Goal: Transaction & Acquisition: Purchase product/service

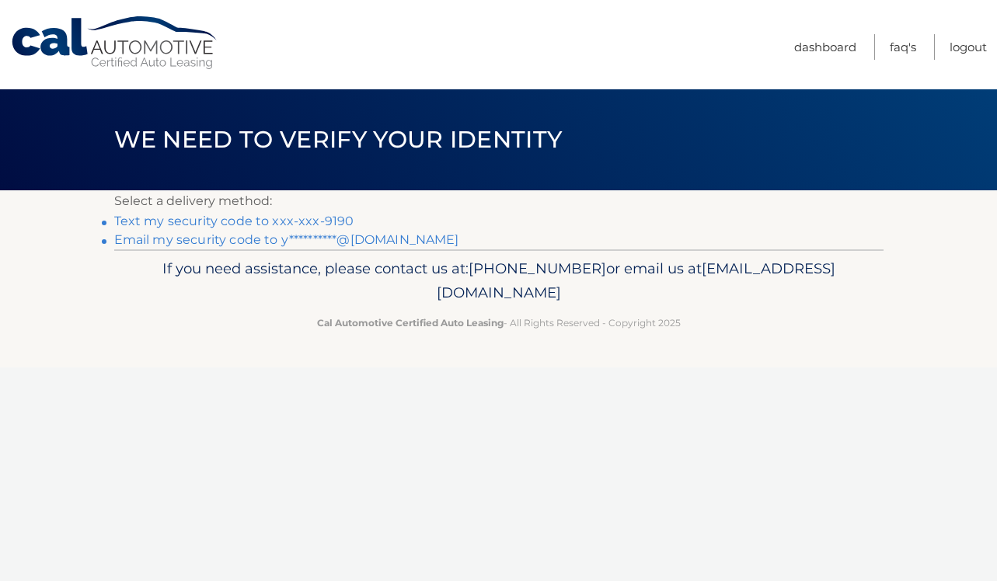
click at [329, 224] on link "Text my security code to xxx-xxx-9190" at bounding box center [234, 221] width 240 height 15
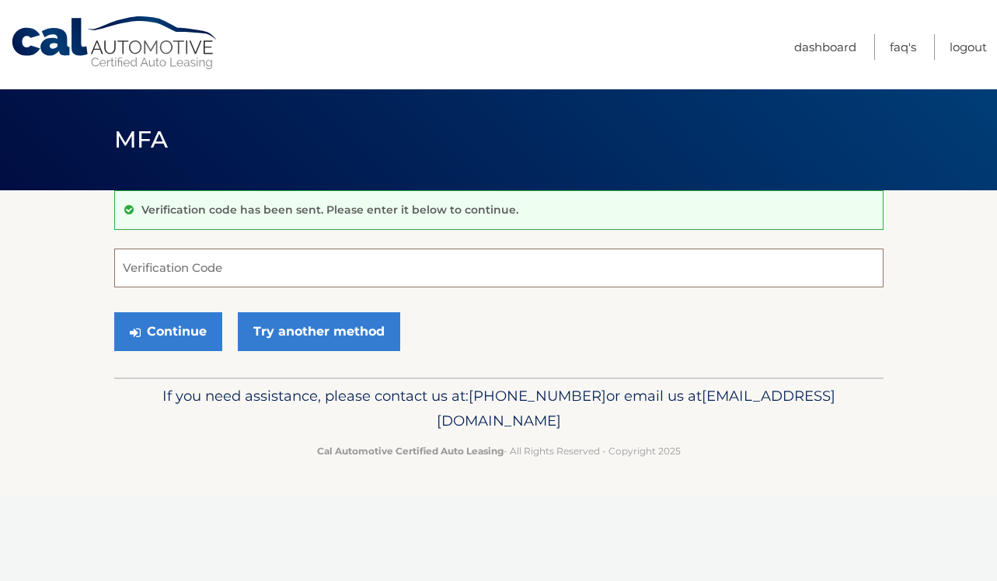
click at [249, 273] on input "Verification Code" at bounding box center [498, 268] width 769 height 39
type input "161868"
click at [181, 331] on button "Continue" at bounding box center [168, 331] width 108 height 39
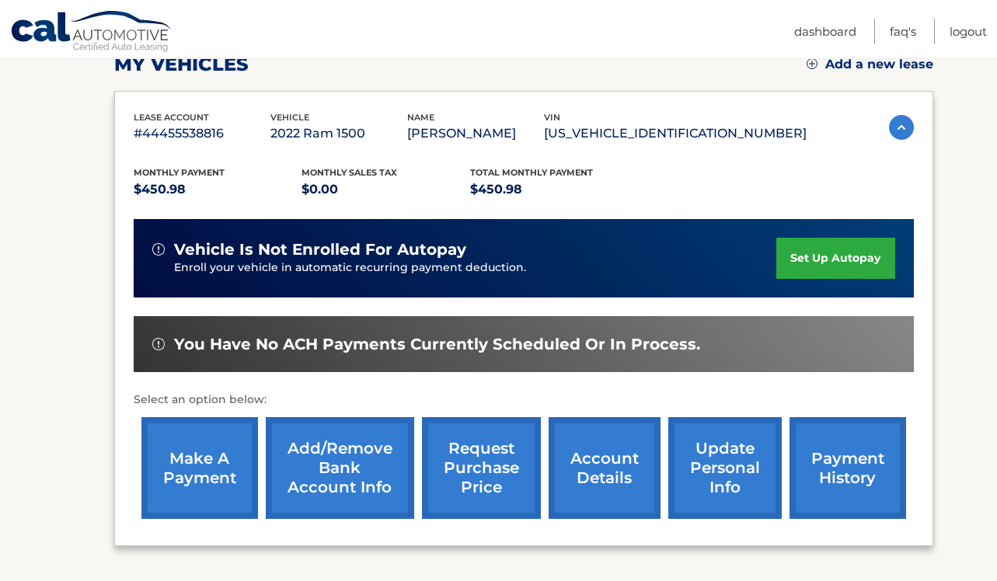
scroll to position [232, 0]
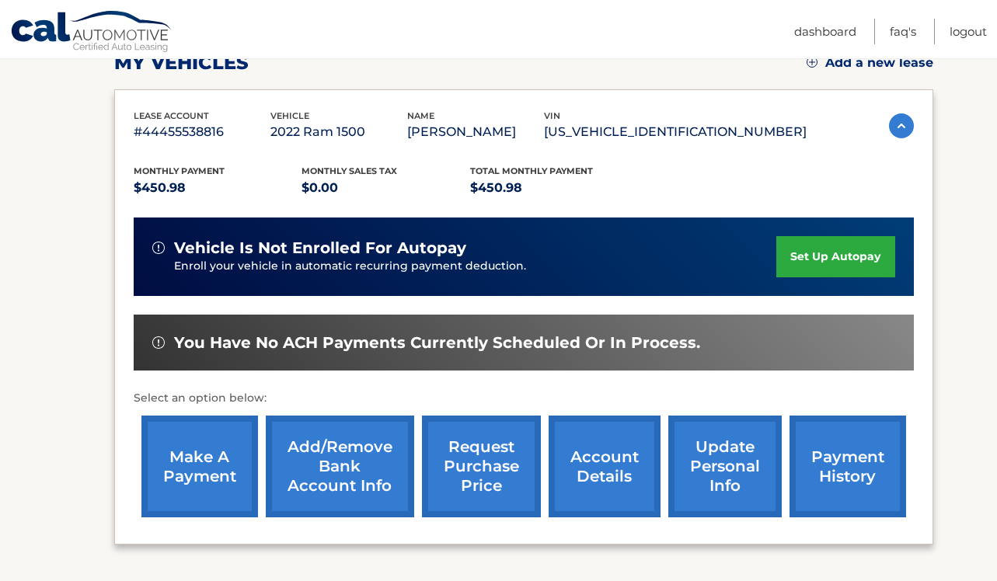
click at [212, 483] on link "make a payment" at bounding box center [199, 467] width 117 height 102
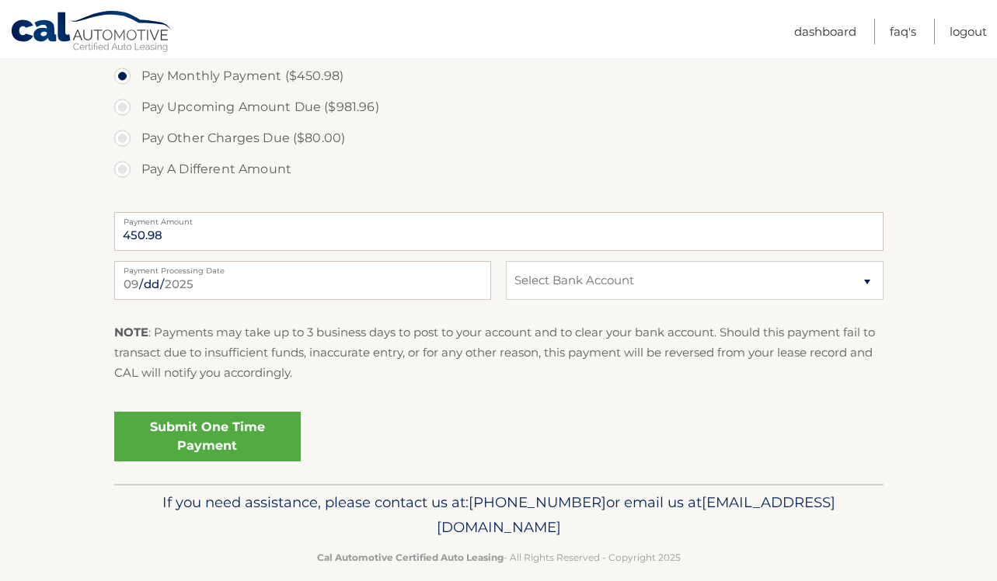
scroll to position [727, 0]
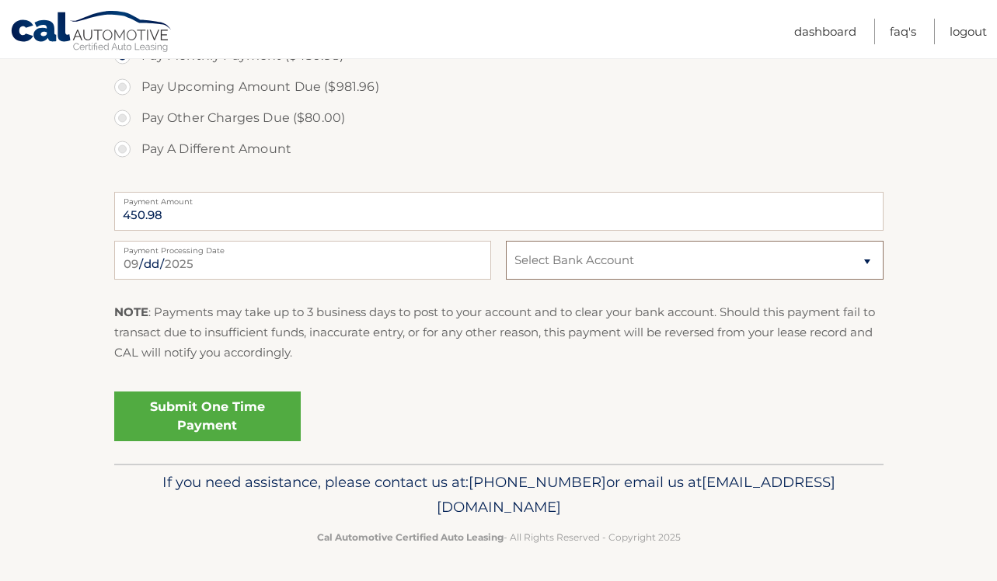
click at [863, 265] on select "Select Bank Account Checking CAPITAL ONE, N.A. *****5520 Checking US BANK NA **…" at bounding box center [694, 260] width 377 height 39
select select "Y2I1ZmZlZTQtODcwOS00MzRkLWJjOGEtOGQ0ODk3OTI1MzZj"
click at [183, 413] on link "Submit One Time Payment" at bounding box center [207, 417] width 186 height 50
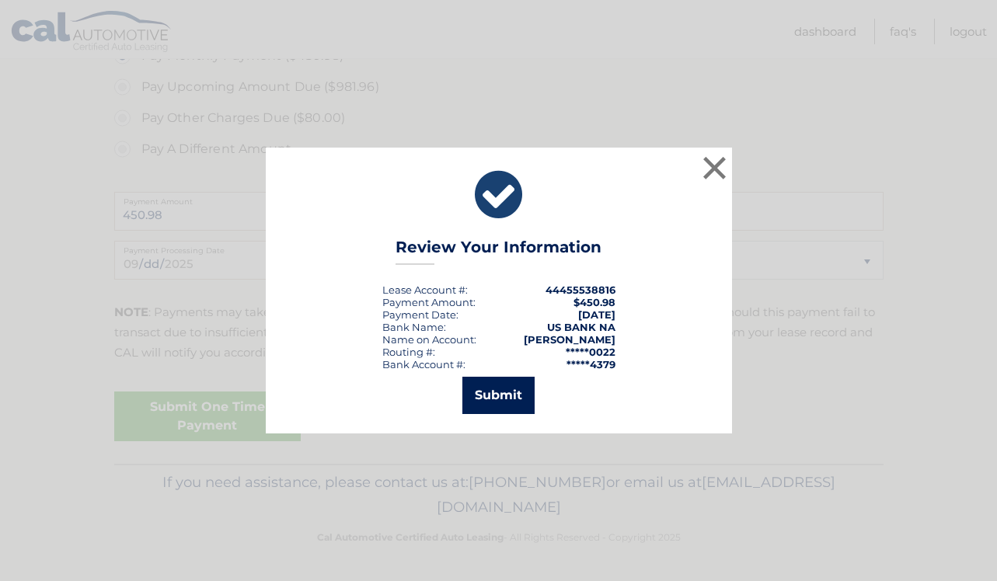
click at [507, 403] on button "Submit" at bounding box center [498, 395] width 72 height 37
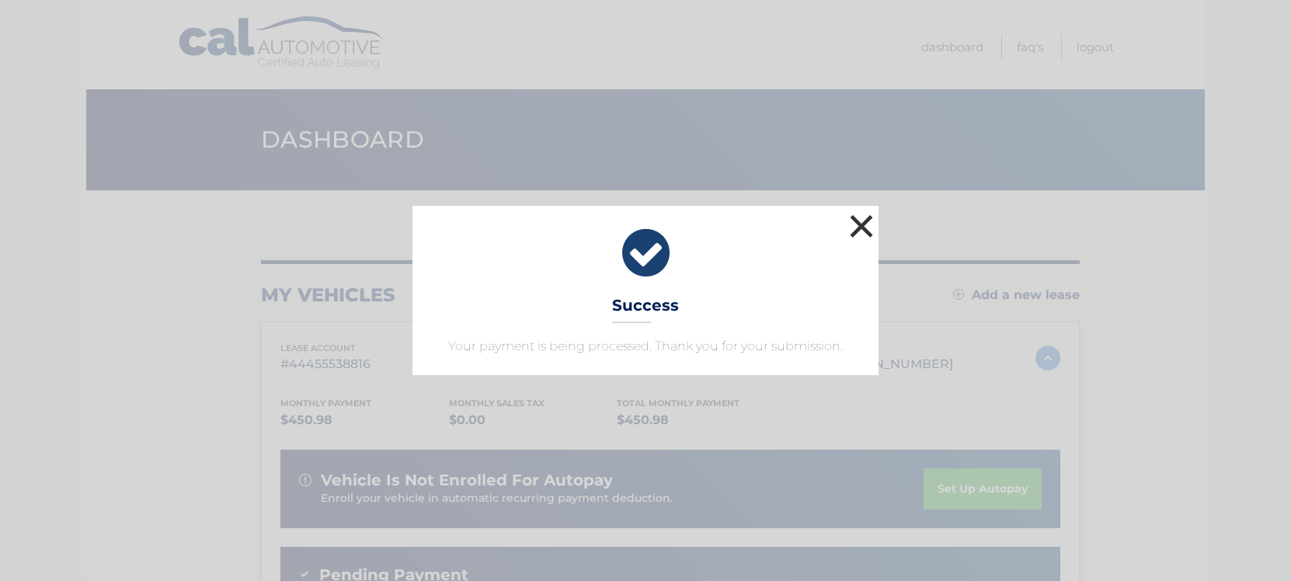
click at [856, 225] on button "×" at bounding box center [861, 226] width 31 height 31
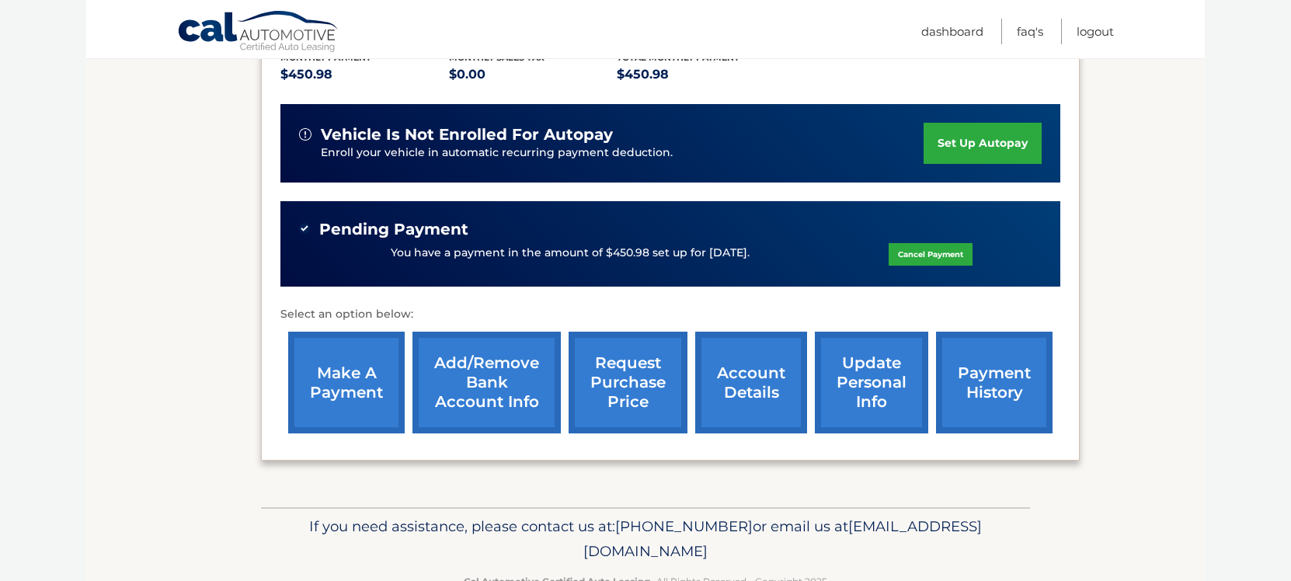
scroll to position [389, 0]
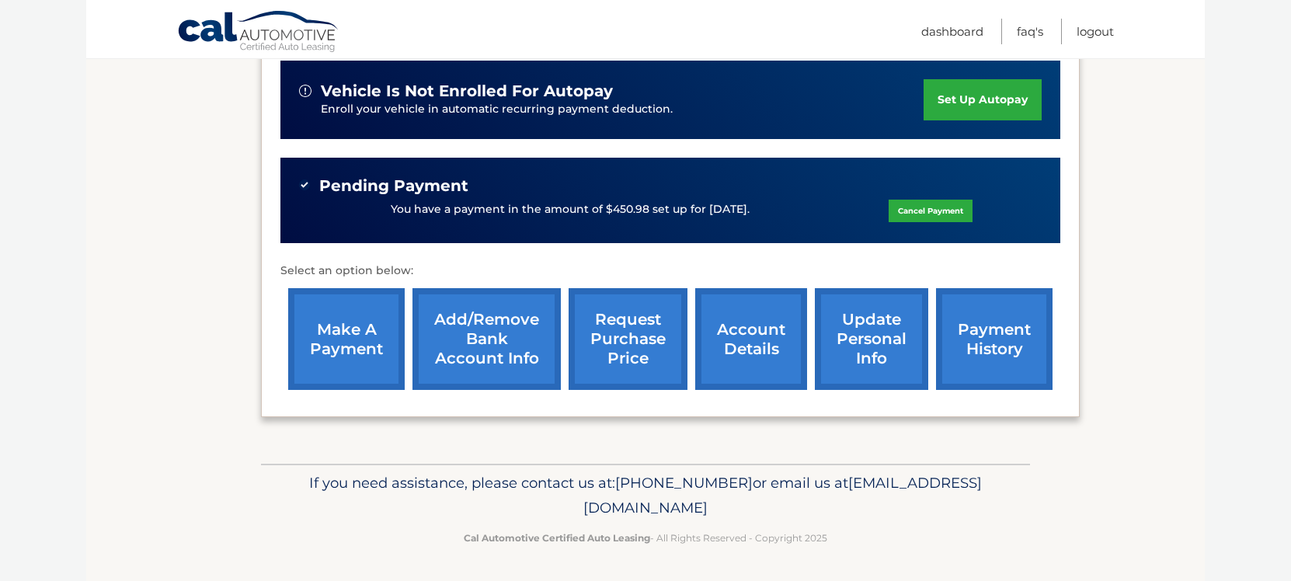
click at [735, 354] on link "account details" at bounding box center [751, 339] width 112 height 102
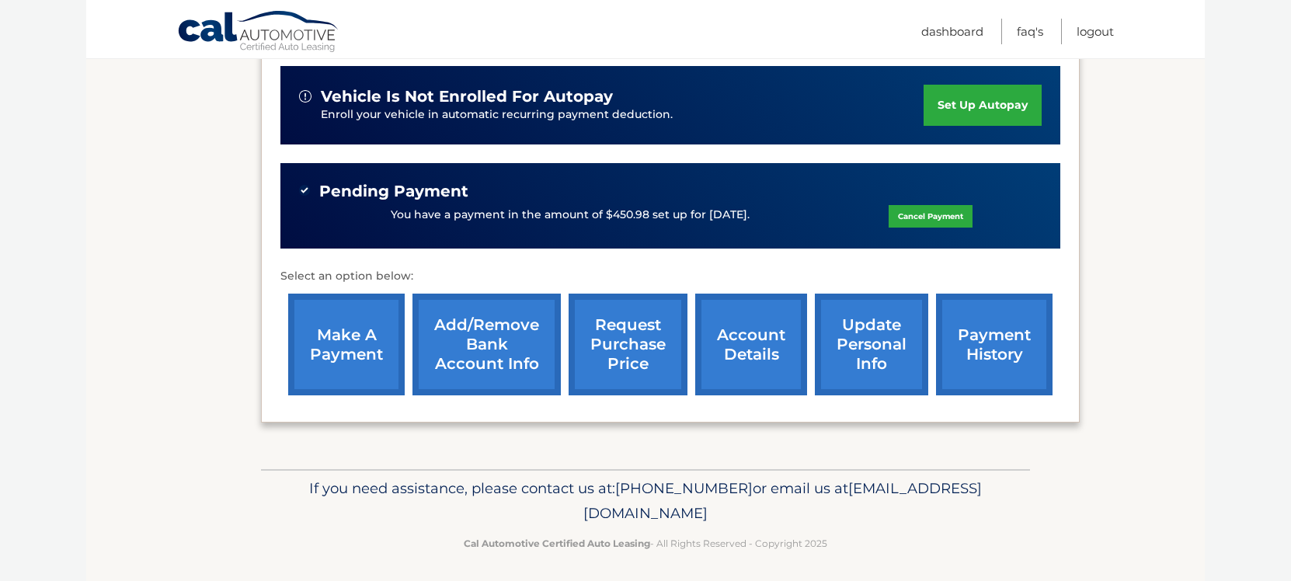
scroll to position [387, 0]
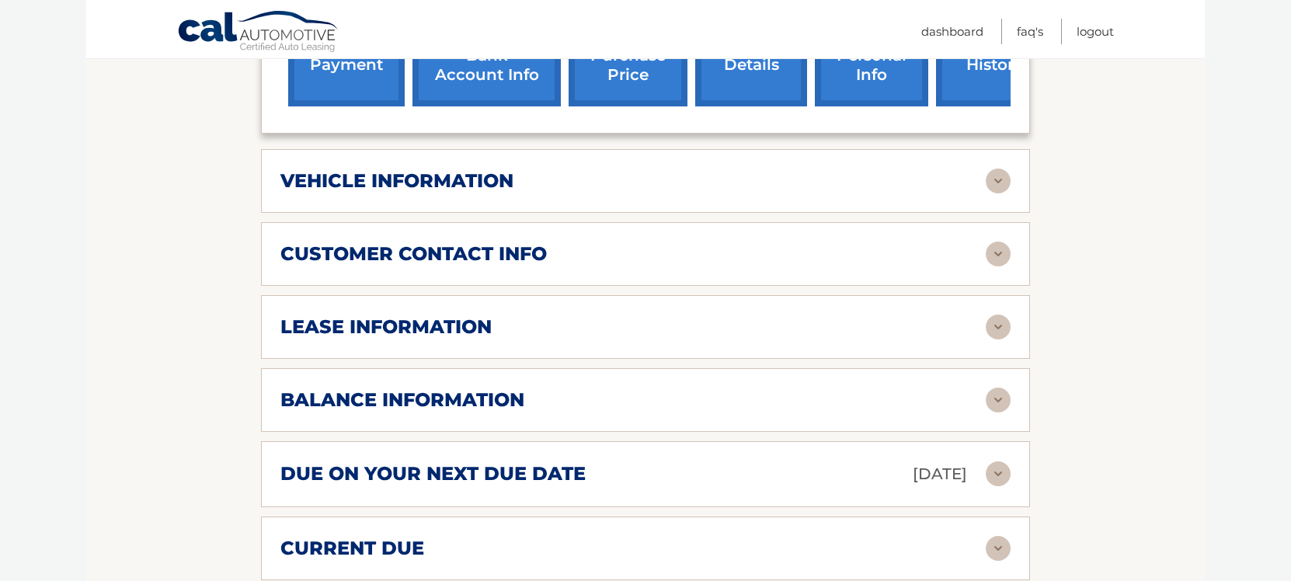
scroll to position [704, 0]
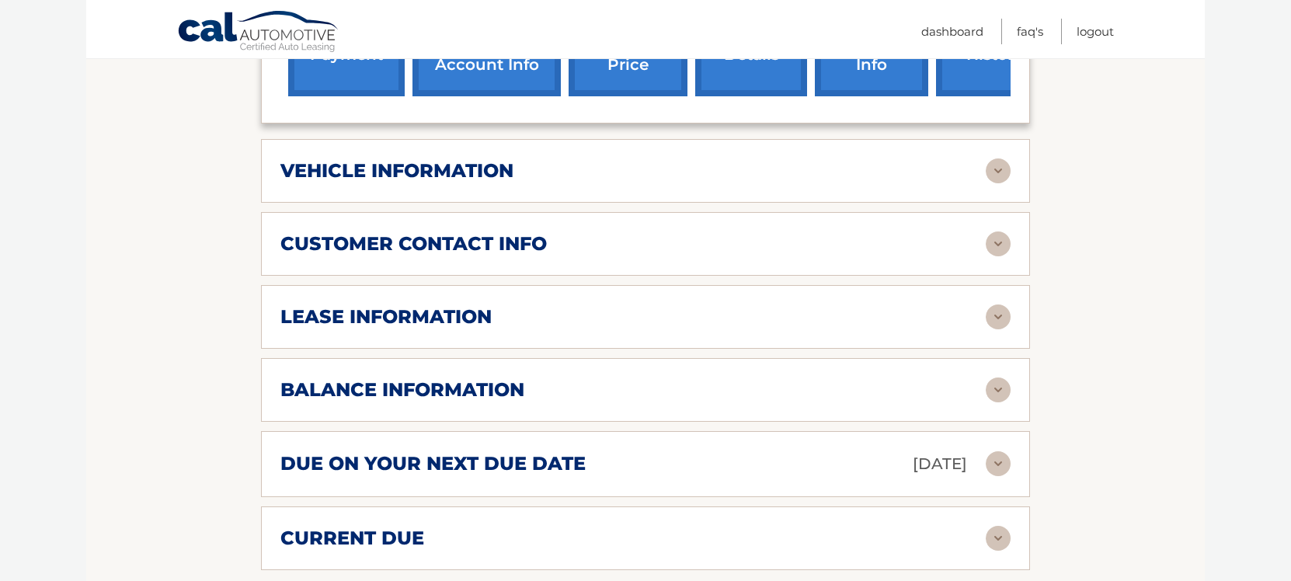
click at [997, 317] on img at bounding box center [998, 317] width 25 height 25
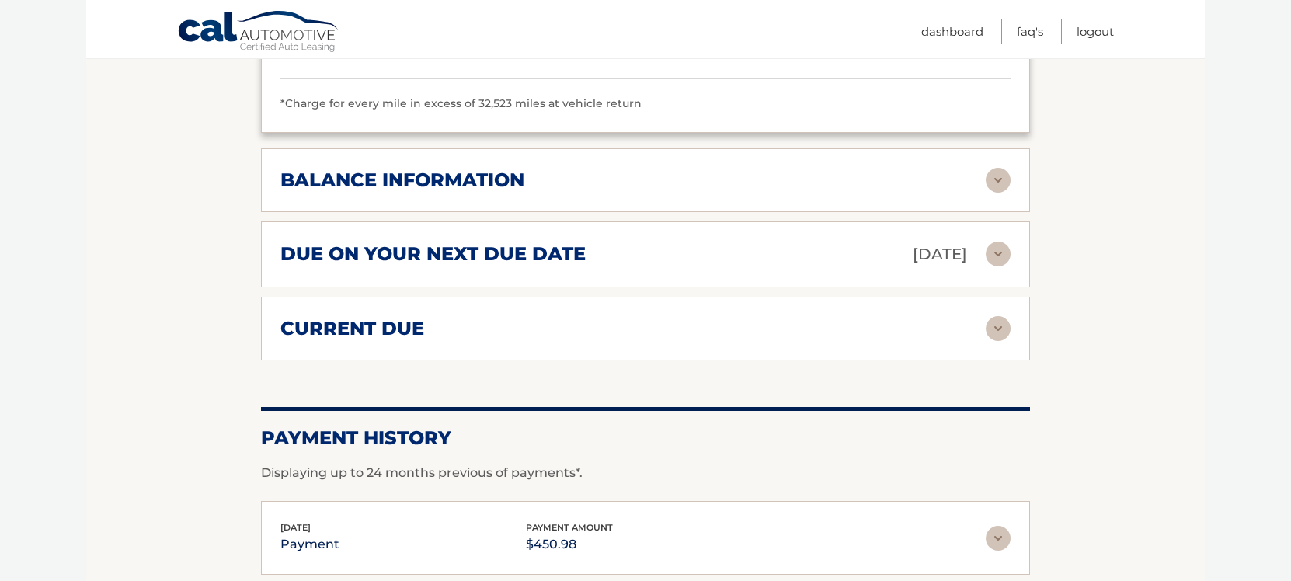
scroll to position [1206, 0]
click at [991, 325] on img at bounding box center [998, 327] width 25 height 25
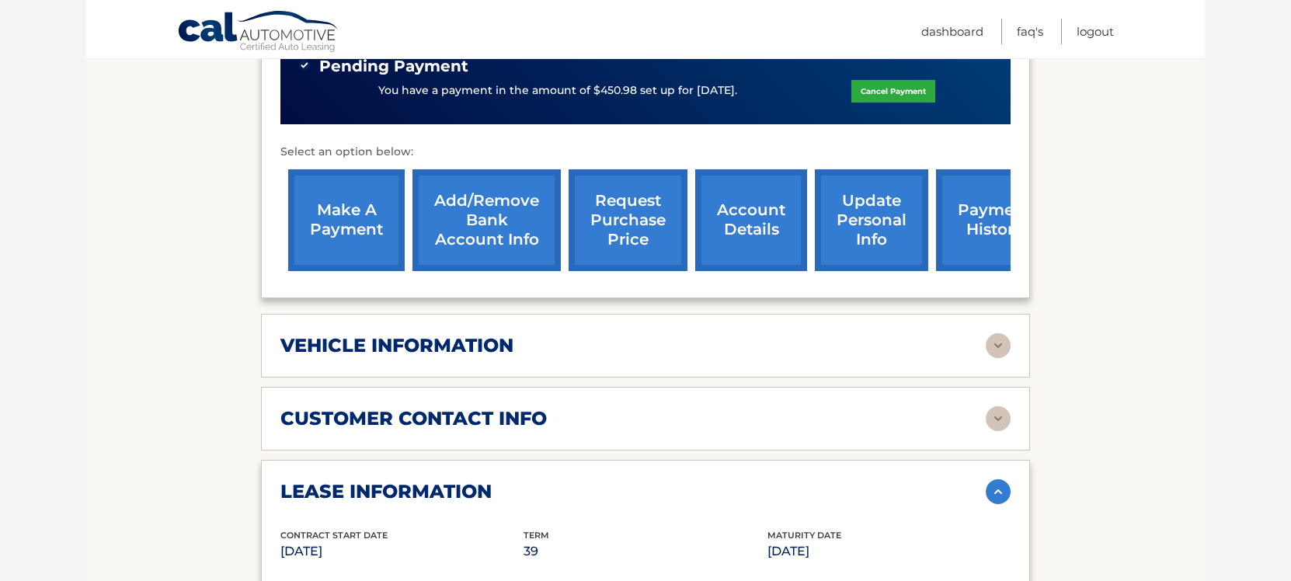
scroll to position [524, 0]
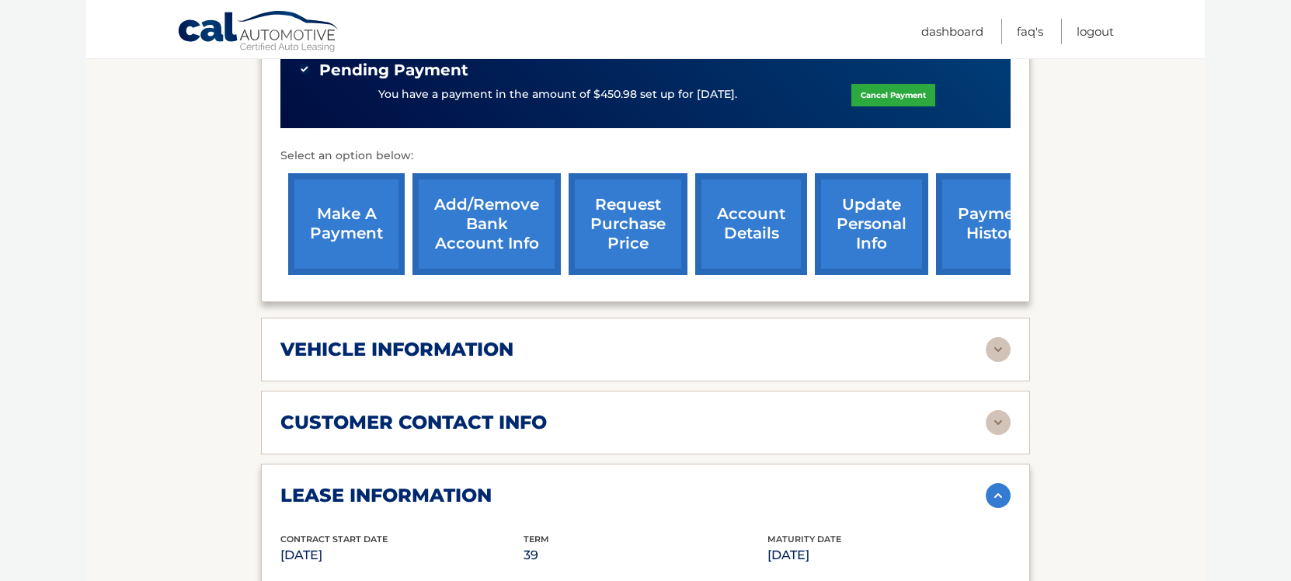
click at [641, 243] on link "request purchase price" at bounding box center [628, 224] width 119 height 102
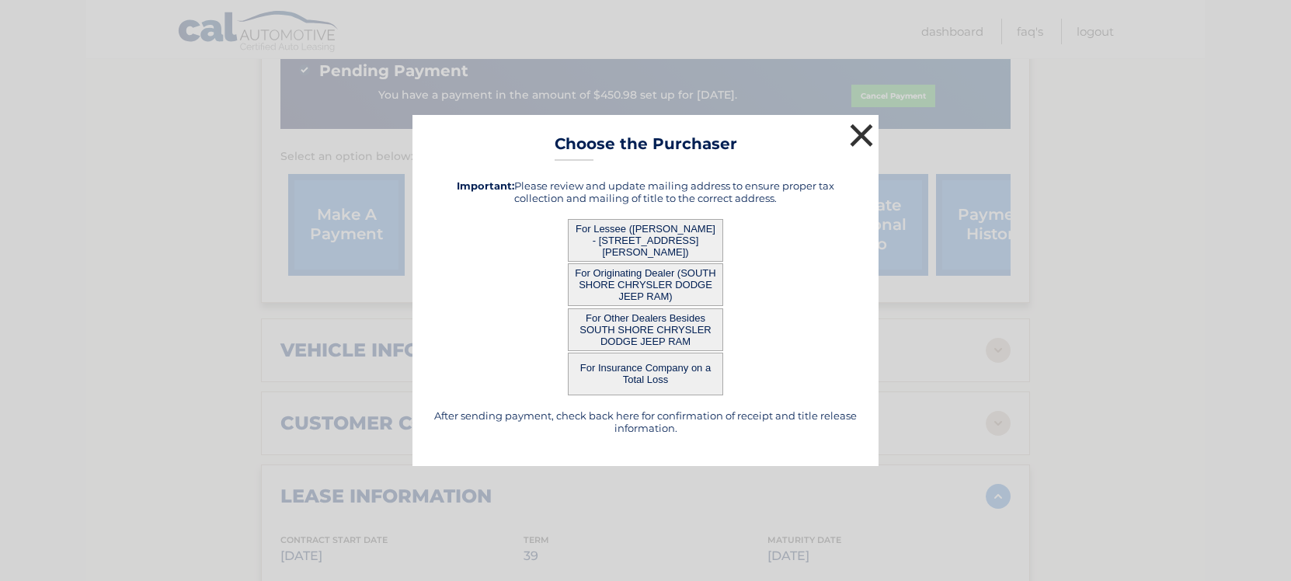
click at [859, 138] on button "×" at bounding box center [861, 135] width 31 height 31
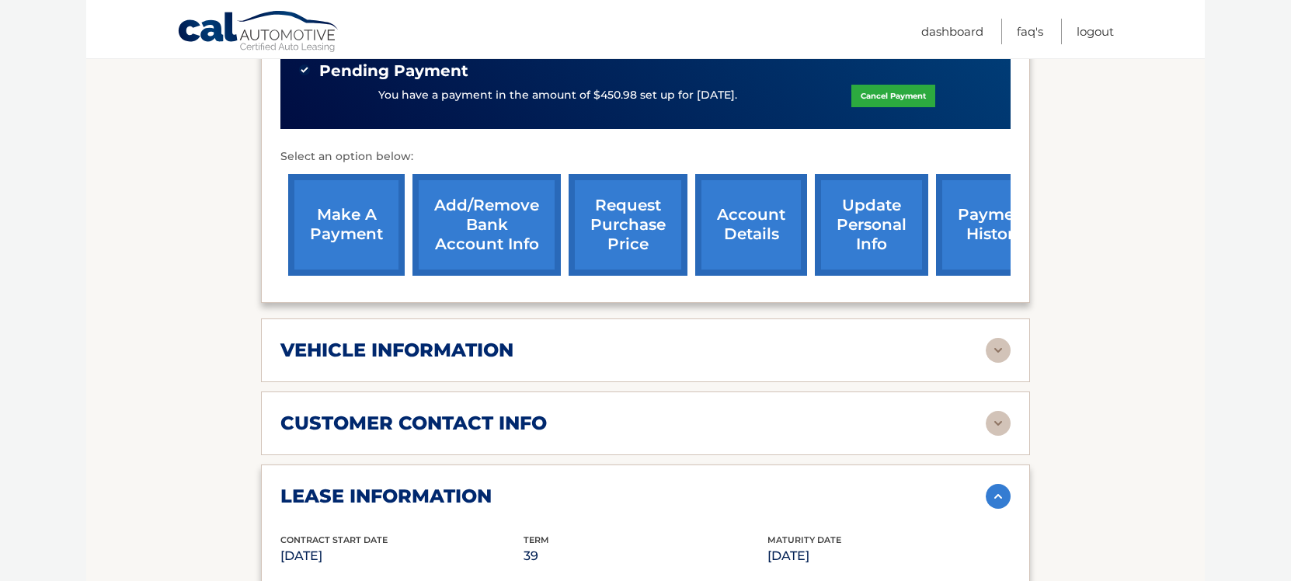
click at [776, 256] on link "account details" at bounding box center [751, 225] width 112 height 102
click at [772, 245] on link "account details" at bounding box center [751, 225] width 112 height 102
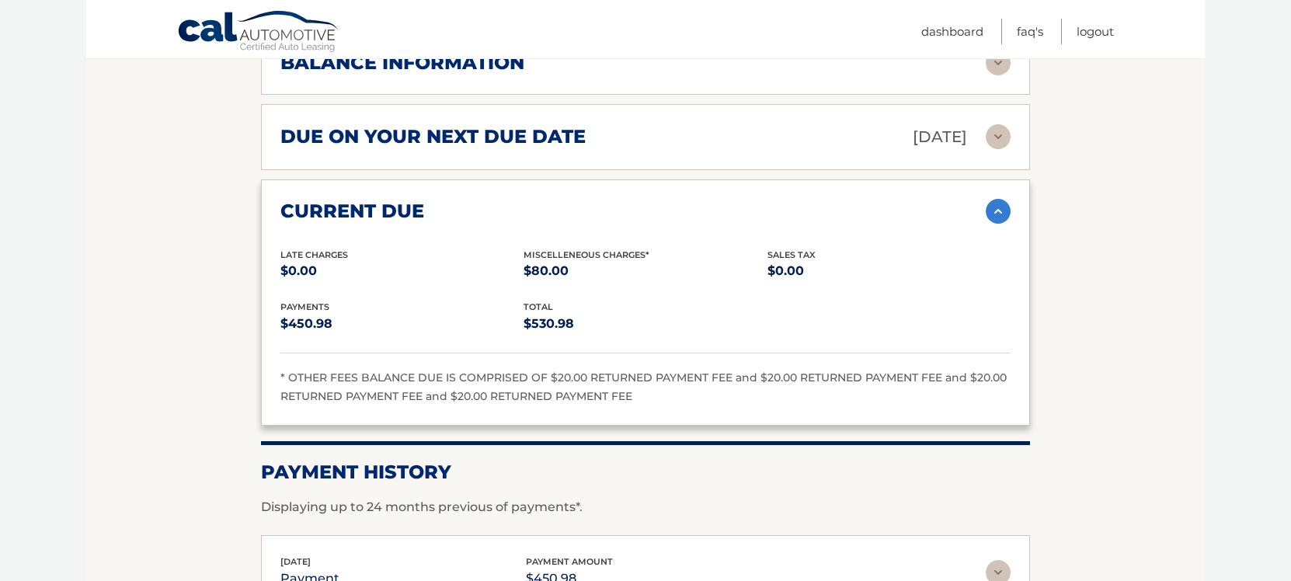
scroll to position [1342, 0]
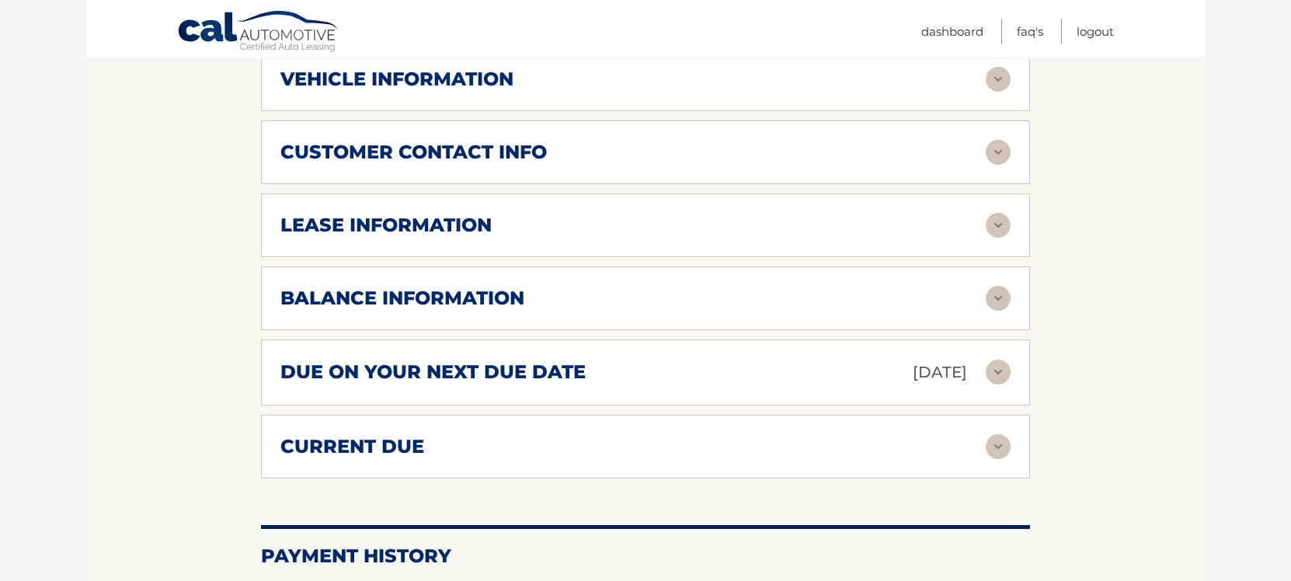
scroll to position [803, 0]
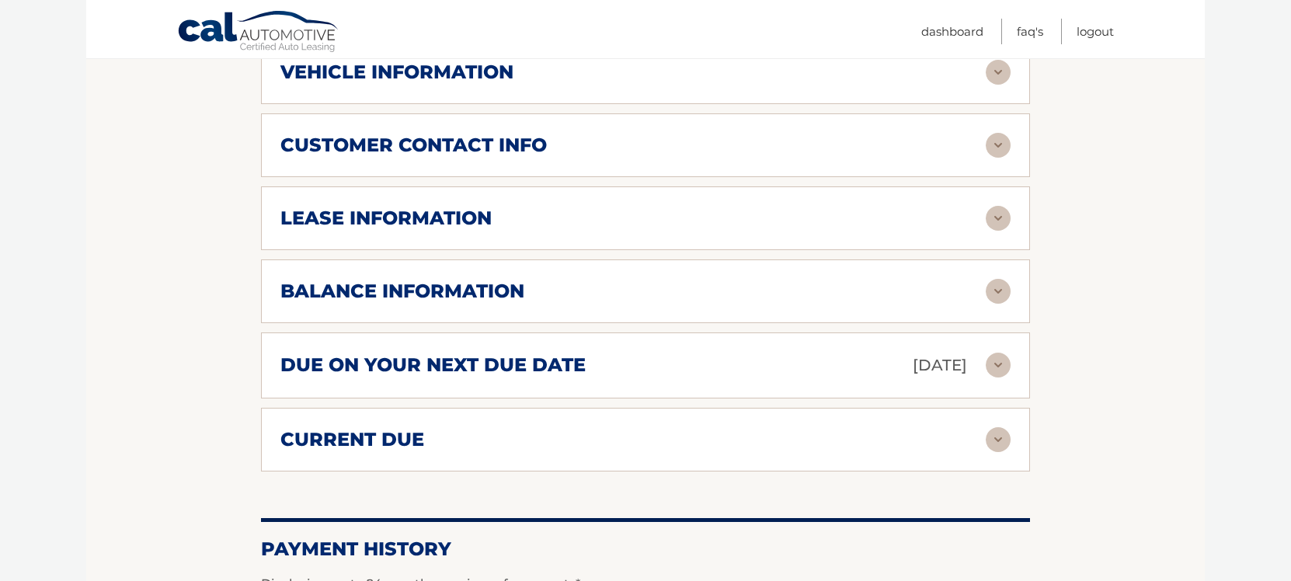
click at [1008, 368] on img at bounding box center [998, 365] width 25 height 25
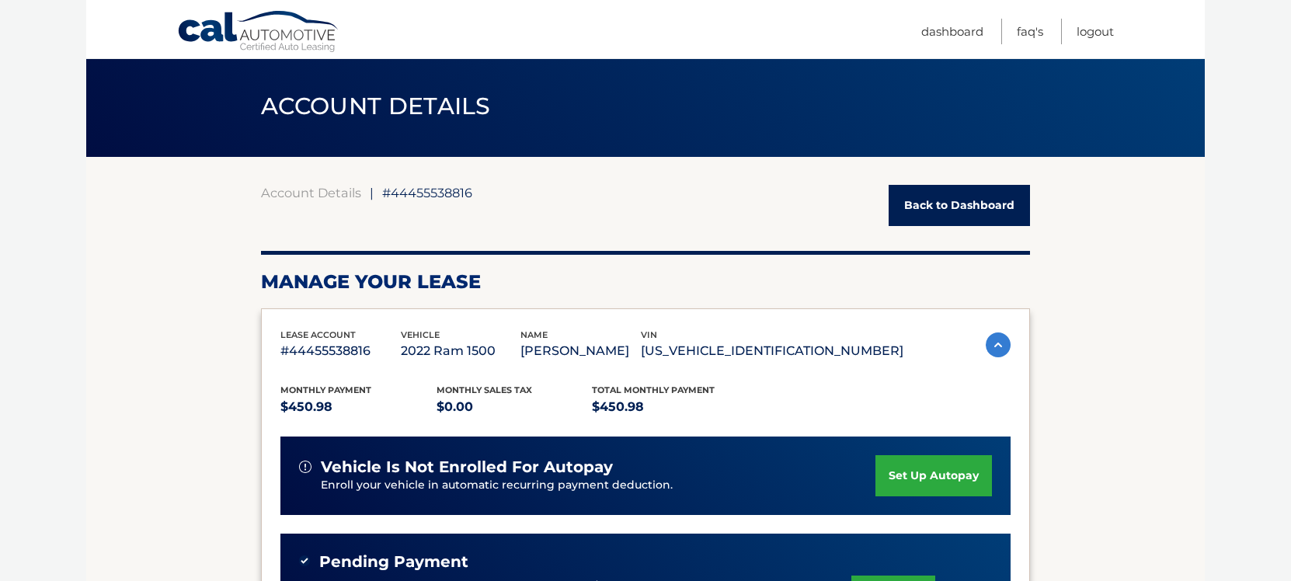
scroll to position [0, 0]
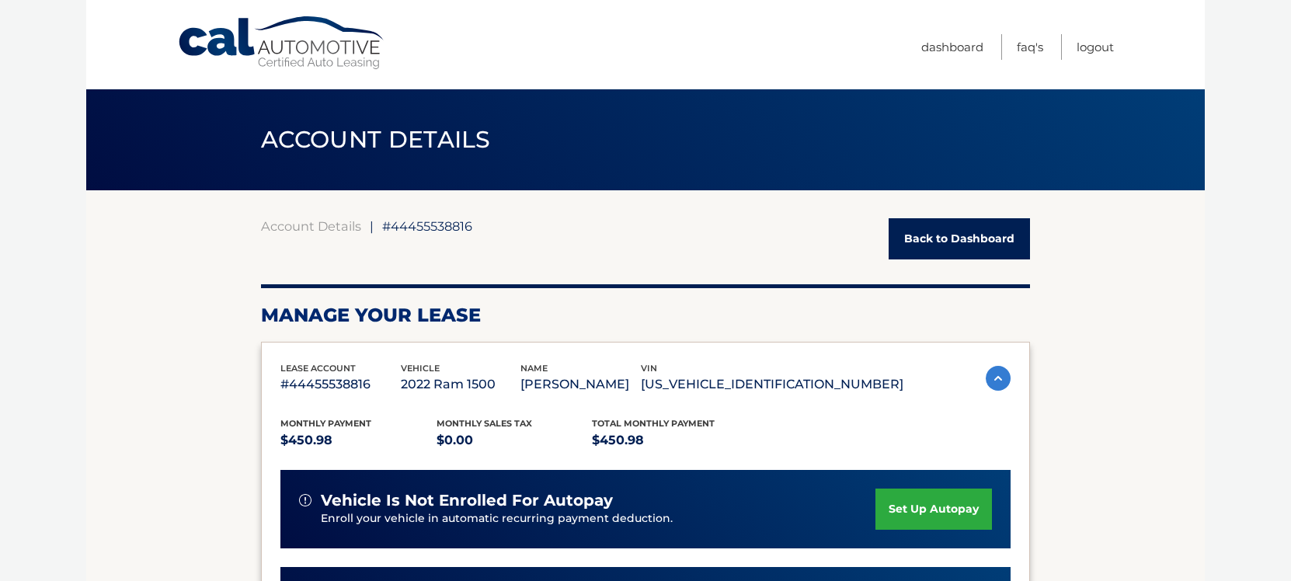
click at [957, 242] on link "Back to Dashboard" at bounding box center [959, 238] width 141 height 41
